Goal: Task Accomplishment & Management: Manage account settings

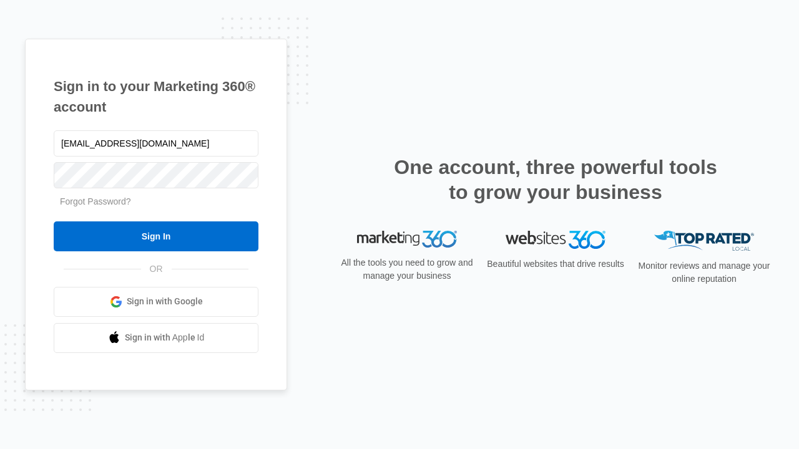
type input "dankie614@gmail.com"
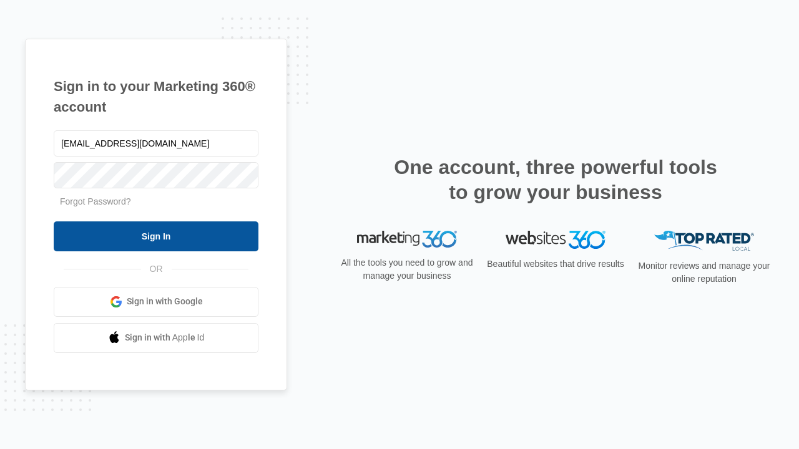
click at [156, 236] on input "Sign In" at bounding box center [156, 236] width 205 height 30
